Goal: Task Accomplishment & Management: Complete application form

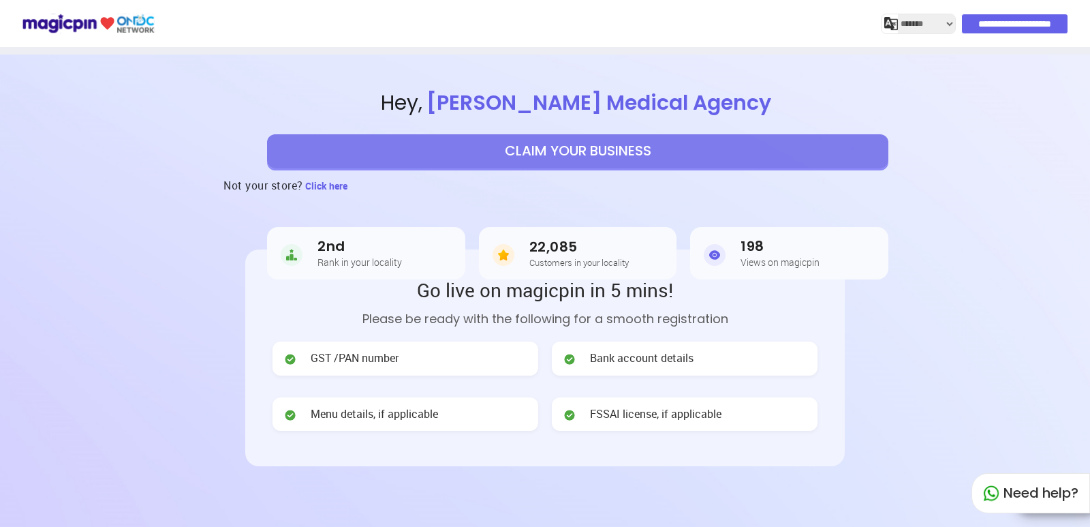
select select "*******"
click at [315, 185] on span "Click here" at bounding box center [326, 185] width 42 height 13
select select "*******"
